Goal: Information Seeking & Learning: Learn about a topic

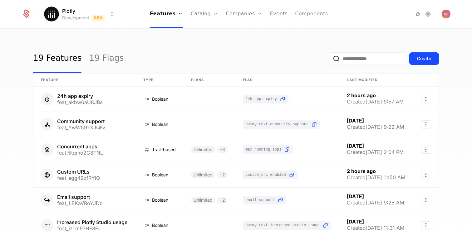
click at [306, 18] on link "Components" at bounding box center [311, 14] width 33 height 28
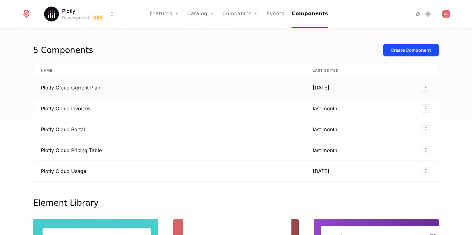
click at [318, 84] on div "[DATE]" at bounding box center [327, 87] width 29 height 7
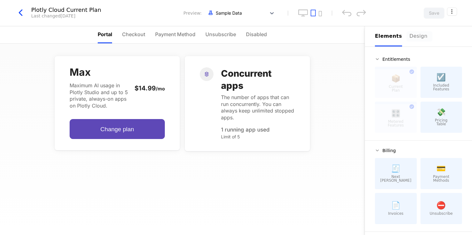
click at [409, 37] on div "Design" at bounding box center [419, 35] width 20 height 7
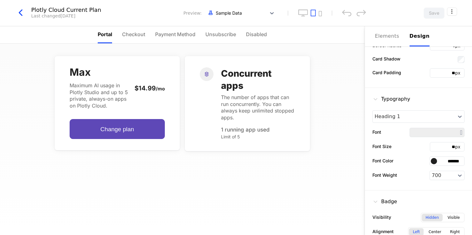
scroll to position [159, 0]
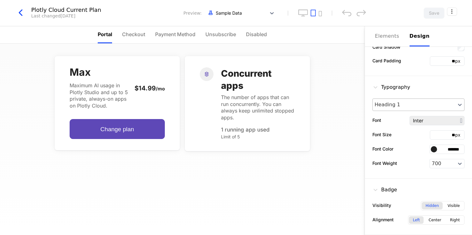
click at [435, 105] on div at bounding box center [414, 104] width 79 height 7
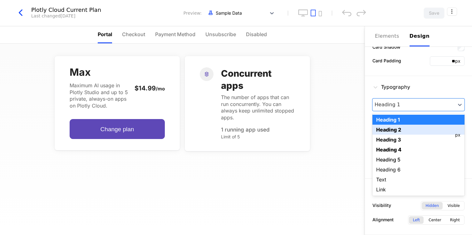
click at [426, 128] on div "Heading 2" at bounding box center [418, 130] width 92 height 10
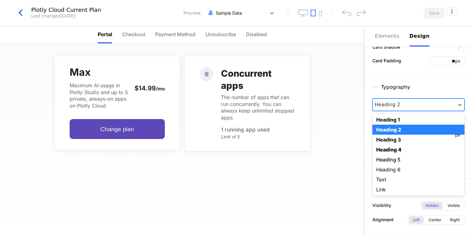
click at [416, 103] on div at bounding box center [414, 104] width 79 height 7
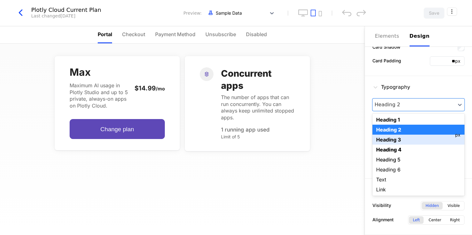
click at [399, 143] on div "Heading 3" at bounding box center [418, 140] width 92 height 10
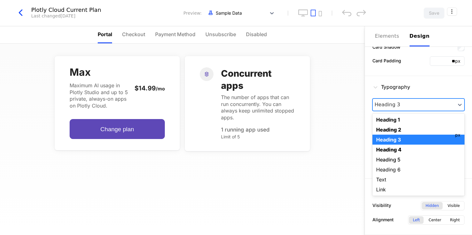
click at [406, 104] on div at bounding box center [414, 104] width 79 height 7
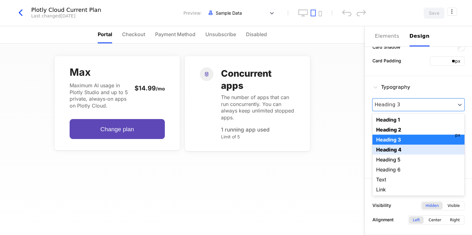
click at [395, 149] on div "Heading 4" at bounding box center [418, 150] width 92 height 10
type input "**"
type input "*******"
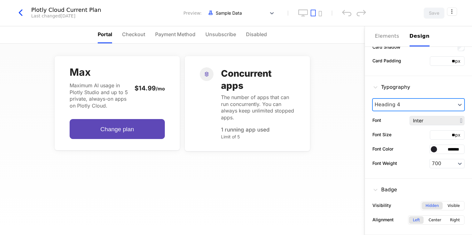
click at [400, 100] on div "Heading 4" at bounding box center [418, 105] width 92 height 12
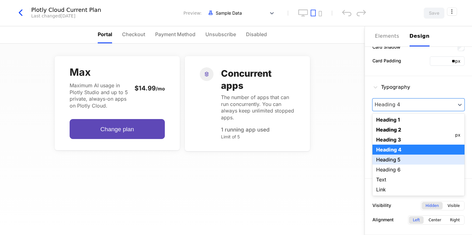
click at [393, 159] on div "Heading 5" at bounding box center [418, 160] width 92 height 10
type input "**"
type input "*******"
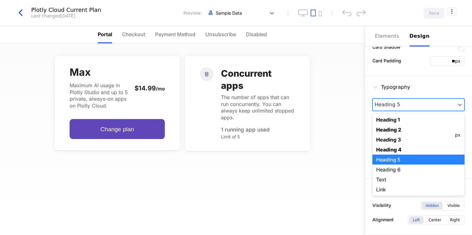
click at [402, 101] on div at bounding box center [414, 104] width 79 height 7
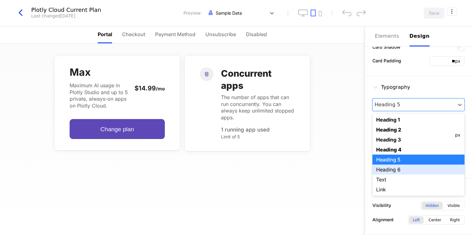
click at [387, 169] on div "Heading 6" at bounding box center [418, 170] width 92 height 10
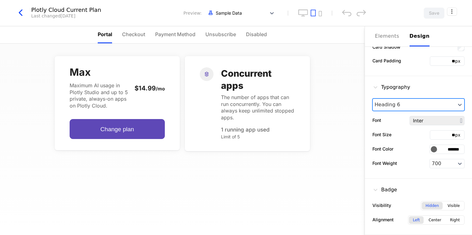
click at [400, 105] on div at bounding box center [414, 104] width 79 height 7
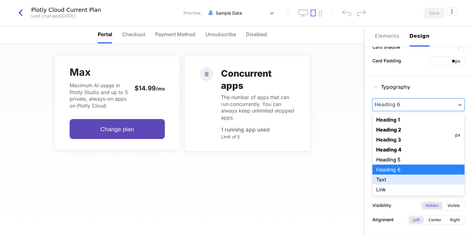
click at [390, 179] on div "Text" at bounding box center [418, 180] width 92 height 10
type input "**"
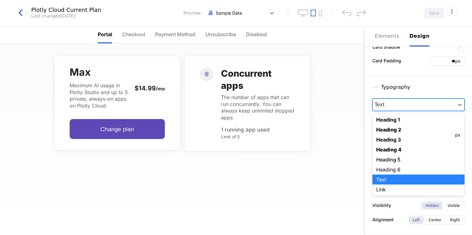
click at [399, 106] on div at bounding box center [414, 104] width 79 height 7
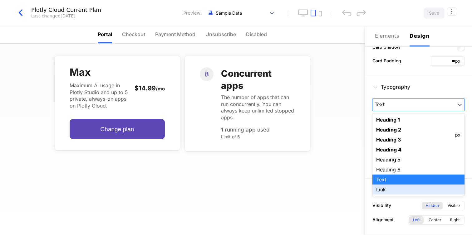
click at [390, 191] on div "Link" at bounding box center [418, 190] width 92 height 10
type input "*******"
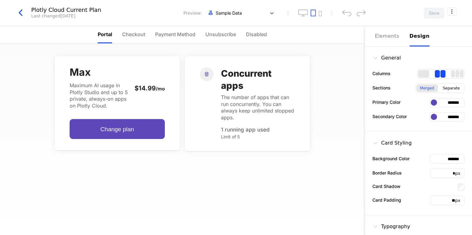
scroll to position [0, 0]
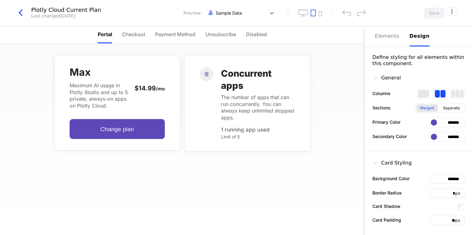
click at [391, 76] on div "General" at bounding box center [386, 77] width 28 height 7
click at [374, 77] on icon at bounding box center [375, 78] width 6 height 6
click at [382, 78] on div "General" at bounding box center [386, 77] width 28 height 7
click at [134, 37] on span "Checkout" at bounding box center [133, 34] width 23 height 7
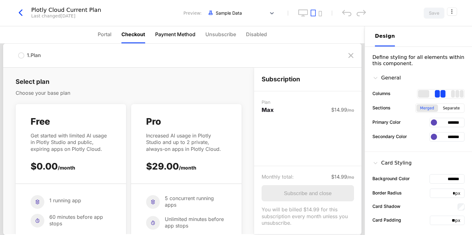
click at [167, 36] on span "Payment Method" at bounding box center [175, 34] width 40 height 7
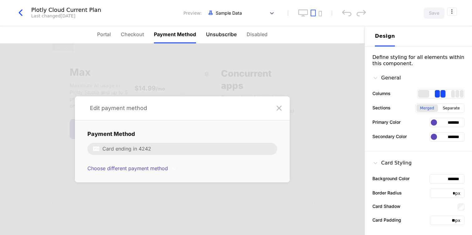
click at [212, 32] on span "Unsubscribe" at bounding box center [221, 34] width 31 height 7
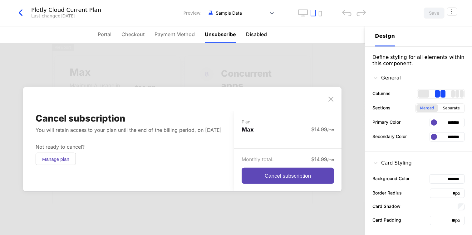
click at [254, 32] on span "Disabled" at bounding box center [256, 34] width 21 height 7
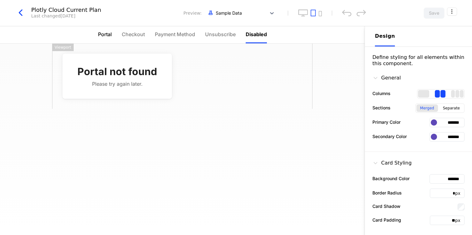
click at [101, 31] on span "Portal" at bounding box center [105, 34] width 14 height 7
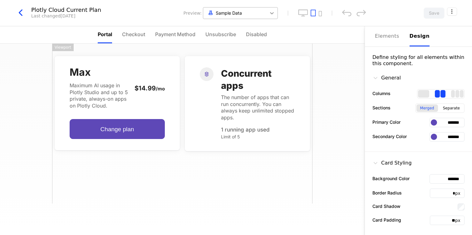
click at [273, 11] on icon at bounding box center [272, 13] width 6 height 6
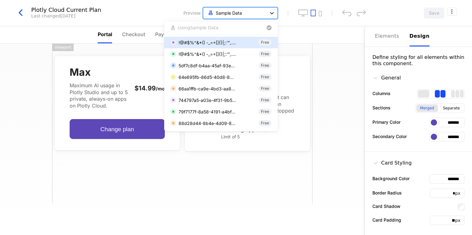
click at [273, 11] on icon at bounding box center [272, 13] width 6 height 6
click at [268, 13] on div at bounding box center [271, 12] width 11 height 11
click at [16, 93] on div "Max Maximum AI usage in Plotly Studio and up to 5 private, always-on apps on Pl…" at bounding box center [182, 140] width 365 height 192
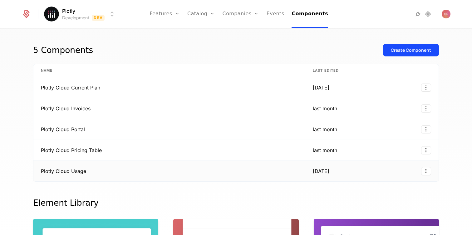
click at [150, 175] on td "Plotly Cloud Usage" at bounding box center [169, 171] width 272 height 21
click at [310, 49] on div "5 Components Create Component" at bounding box center [236, 54] width 406 height 20
click at [338, 86] on div "[DATE]" at bounding box center [327, 87] width 29 height 7
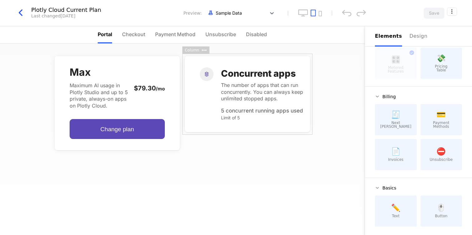
scroll to position [56, 0]
click at [398, 208] on span "✏️" at bounding box center [395, 206] width 9 height 7
click at [435, 212] on div "🖱️ Button" at bounding box center [441, 209] width 42 height 31
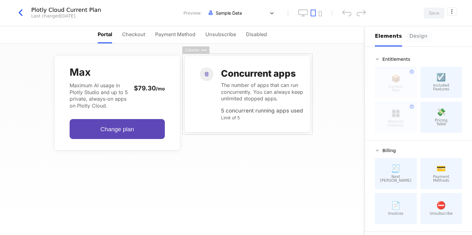
click at [421, 32] on button "Design" at bounding box center [419, 36] width 20 height 20
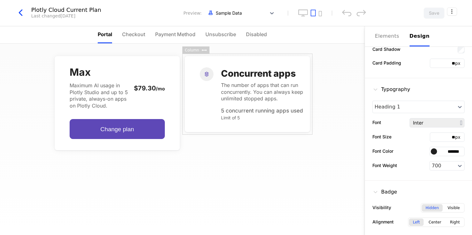
scroll to position [159, 0]
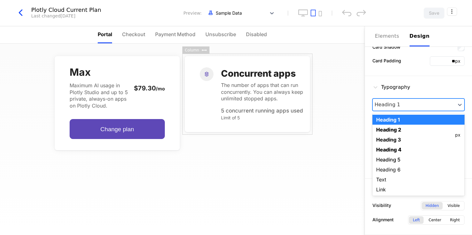
click at [395, 103] on div at bounding box center [414, 104] width 79 height 7
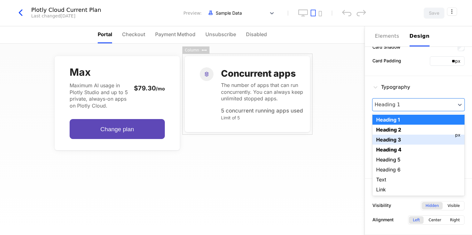
click at [394, 136] on div "Heading 3" at bounding box center [418, 140] width 92 height 10
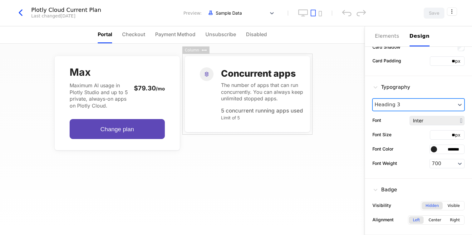
click at [402, 105] on div at bounding box center [414, 104] width 79 height 7
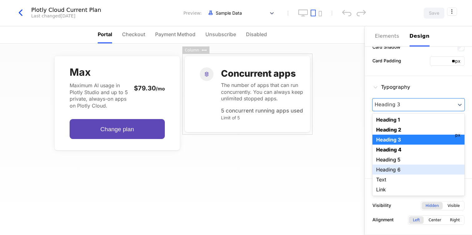
click at [394, 167] on div "Heading 6" at bounding box center [418, 170] width 92 height 10
type input "**"
type input "*******"
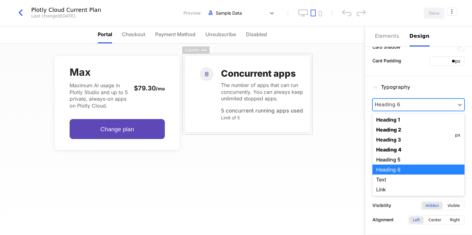
click at [398, 104] on div at bounding box center [414, 104] width 79 height 7
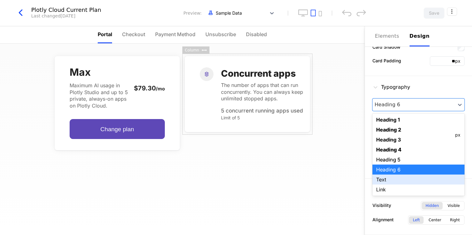
click at [394, 178] on div "Text" at bounding box center [418, 180] width 92 height 10
type input "**"
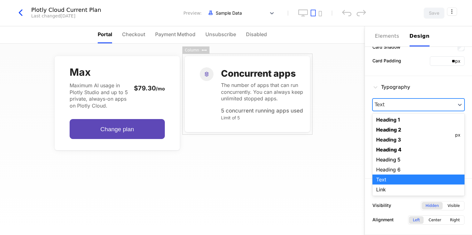
click at [403, 101] on div at bounding box center [414, 104] width 79 height 7
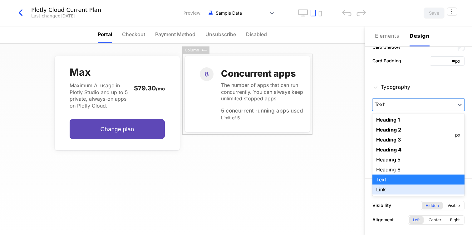
click at [394, 189] on div "Link" at bounding box center [418, 190] width 92 height 10
type input "*******"
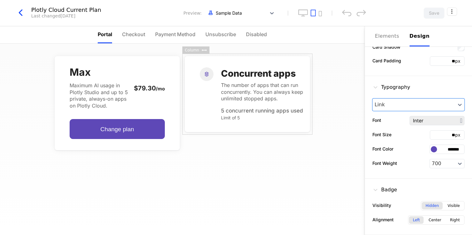
click at [384, 188] on div "Badge" at bounding box center [384, 189] width 25 height 7
click at [377, 188] on icon at bounding box center [375, 190] width 6 height 6
click at [374, 194] on div "Badge" at bounding box center [418, 191] width 92 height 10
click at [377, 186] on div "Badge Visibility Hidden Visible Alignment Left Center Right" at bounding box center [418, 207] width 107 height 56
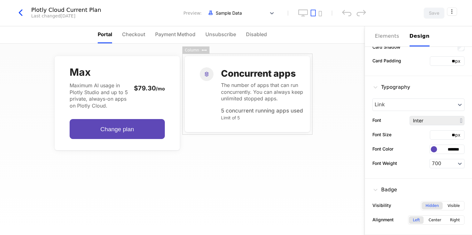
click at [377, 186] on div "Badge Visibility Hidden Visible Alignment Left Center Right" at bounding box center [418, 207] width 107 height 56
click at [378, 85] on icon at bounding box center [375, 87] width 6 height 6
click at [375, 87] on icon at bounding box center [375, 87] width 6 height 6
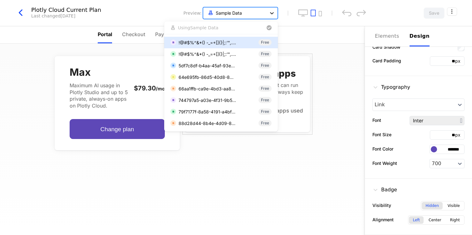
click at [272, 11] on icon at bounding box center [272, 13] width 6 height 6
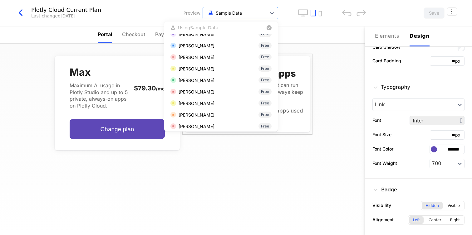
scroll to position [154, 0]
